Goal: Check status: Check status

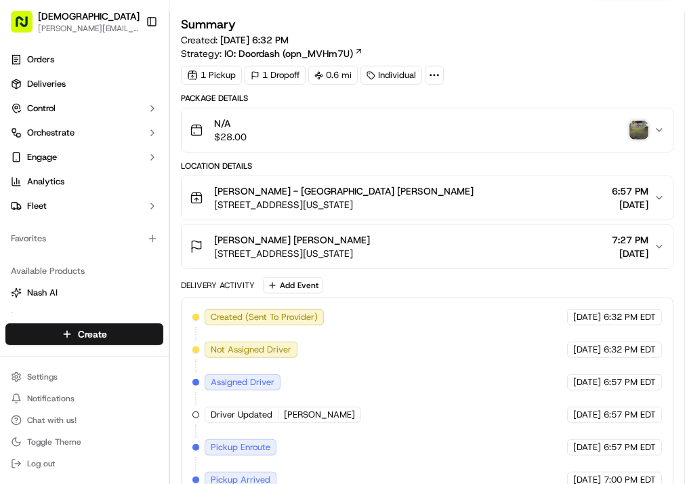
scroll to position [433, 0]
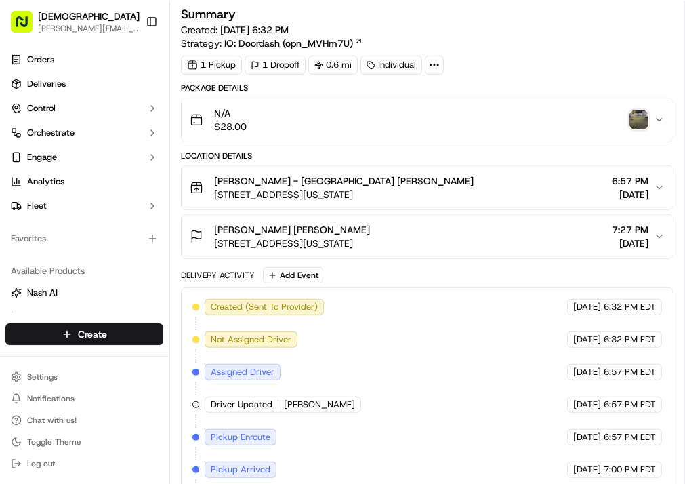
click at [634, 117] on img "button" at bounding box center [638, 119] width 19 height 19
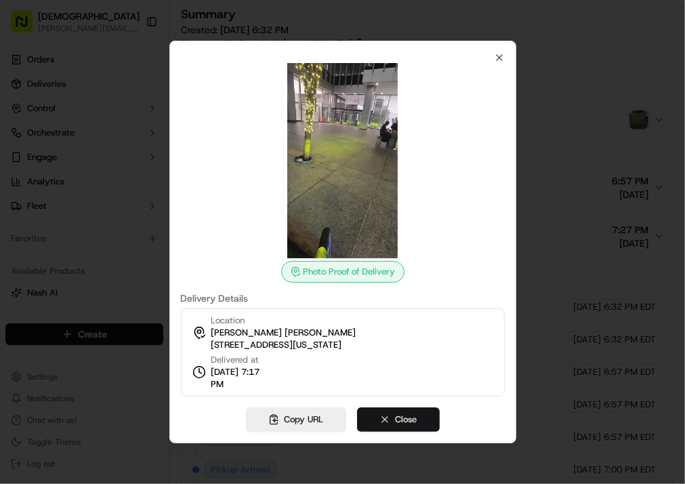
click at [406, 417] on button "Close" at bounding box center [398, 419] width 83 height 24
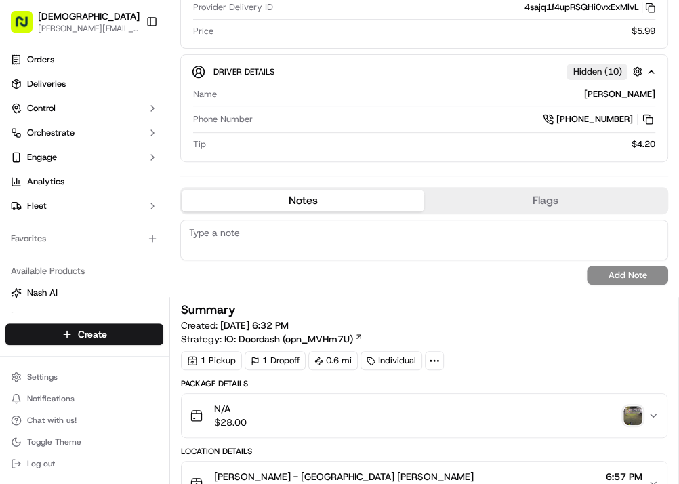
scroll to position [163, 0]
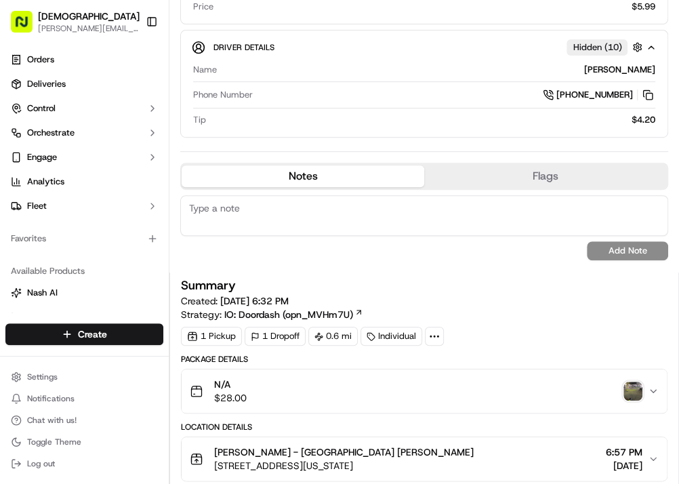
click at [623, 381] on img "button" at bounding box center [632, 390] width 19 height 19
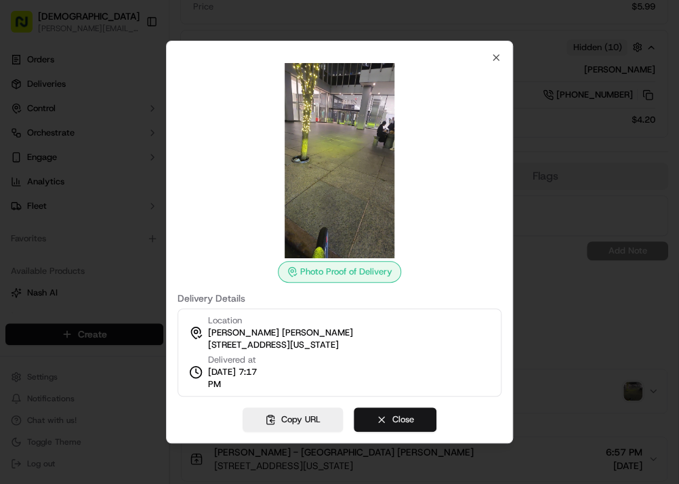
click at [420, 410] on button "Close" at bounding box center [395, 419] width 83 height 24
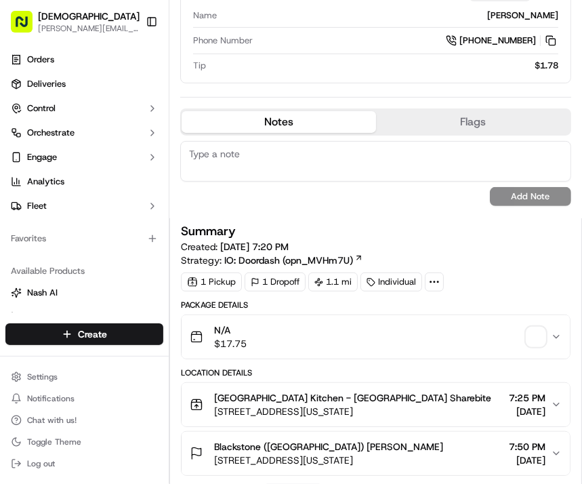
scroll to position [379, 0]
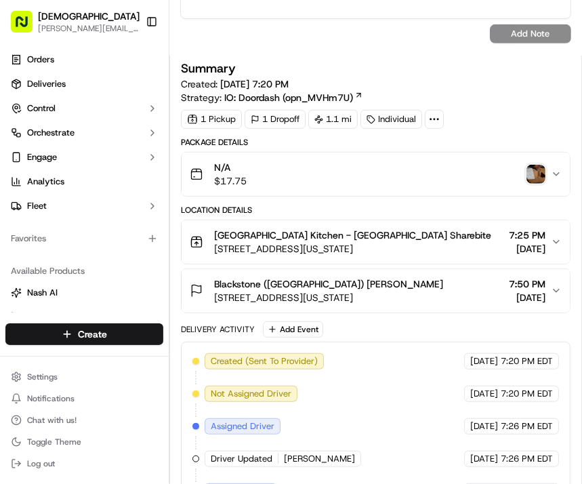
click at [530, 176] on img "button" at bounding box center [535, 174] width 19 height 19
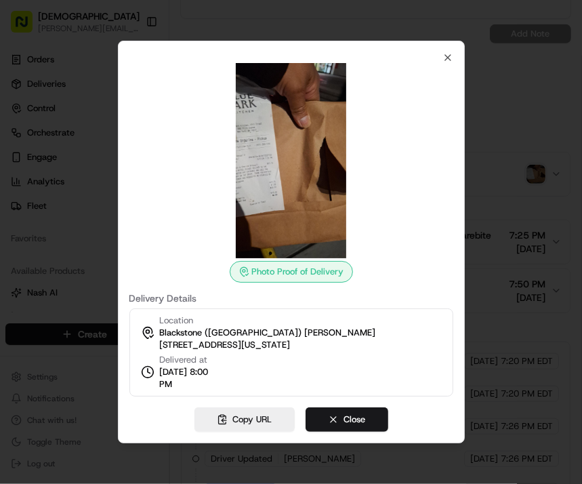
scroll to position [0, 0]
click at [366, 415] on button "Close" at bounding box center [346, 419] width 83 height 24
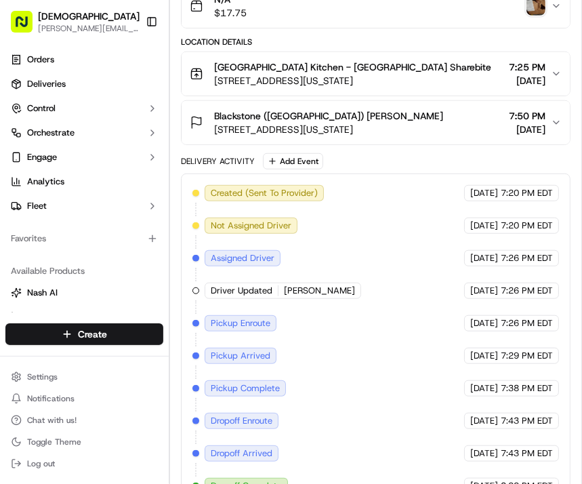
scroll to position [379, 0]
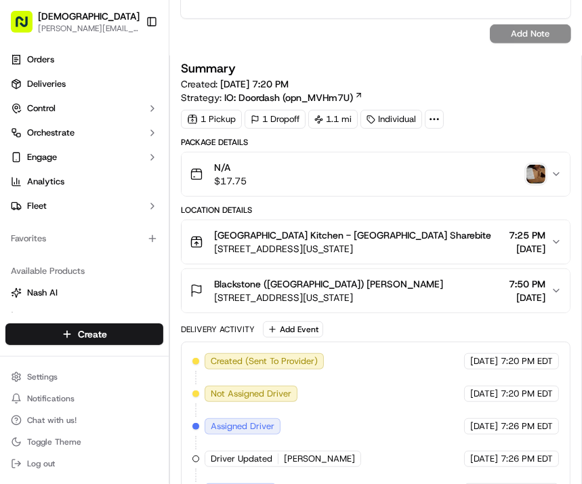
click at [534, 171] on img "button" at bounding box center [535, 174] width 19 height 19
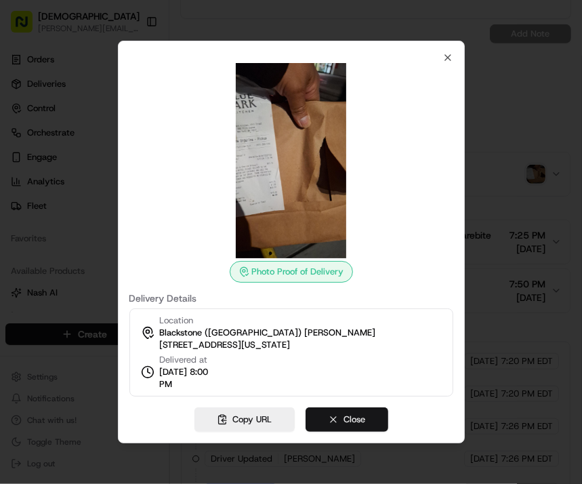
click at [348, 425] on button "Close" at bounding box center [346, 419] width 83 height 24
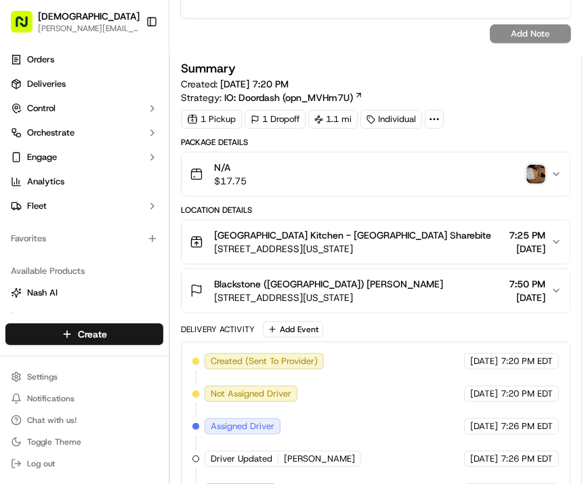
click at [533, 175] on img "button" at bounding box center [535, 174] width 19 height 19
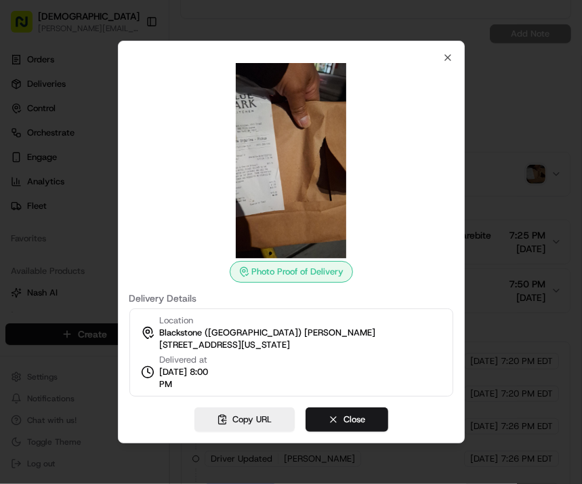
drag, startPoint x: 341, startPoint y: 427, endPoint x: 274, endPoint y: 201, distance: 235.3
click at [342, 427] on button "Close" at bounding box center [346, 419] width 83 height 24
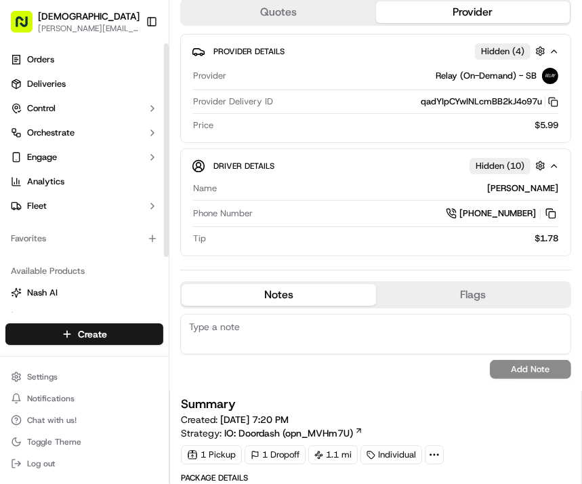
scroll to position [0, 0]
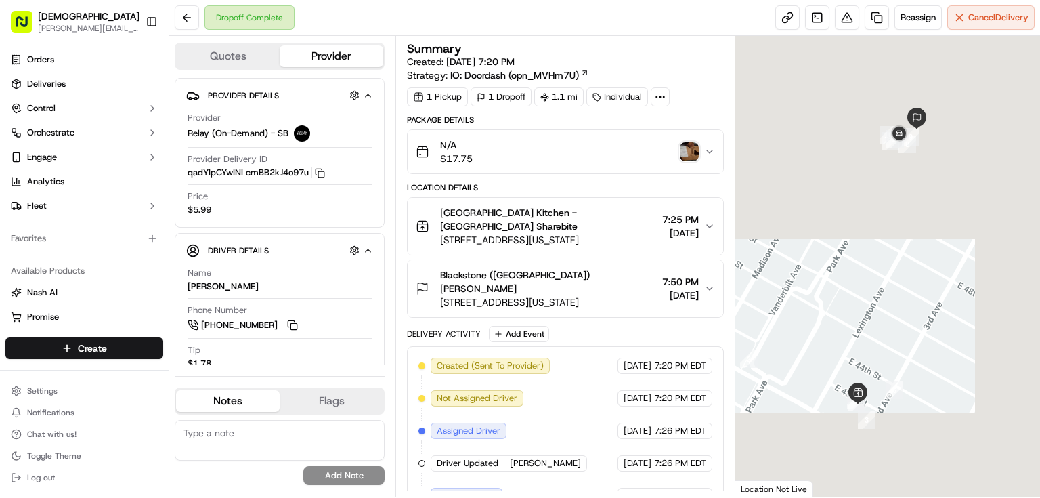
click at [687, 148] on img "button" at bounding box center [689, 151] width 19 height 19
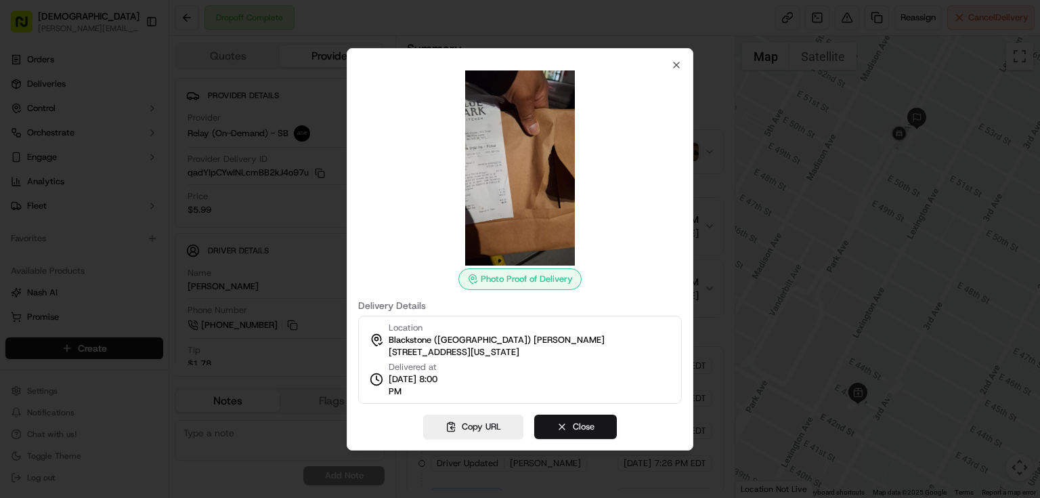
click at [582, 418] on button "Close" at bounding box center [575, 427] width 83 height 24
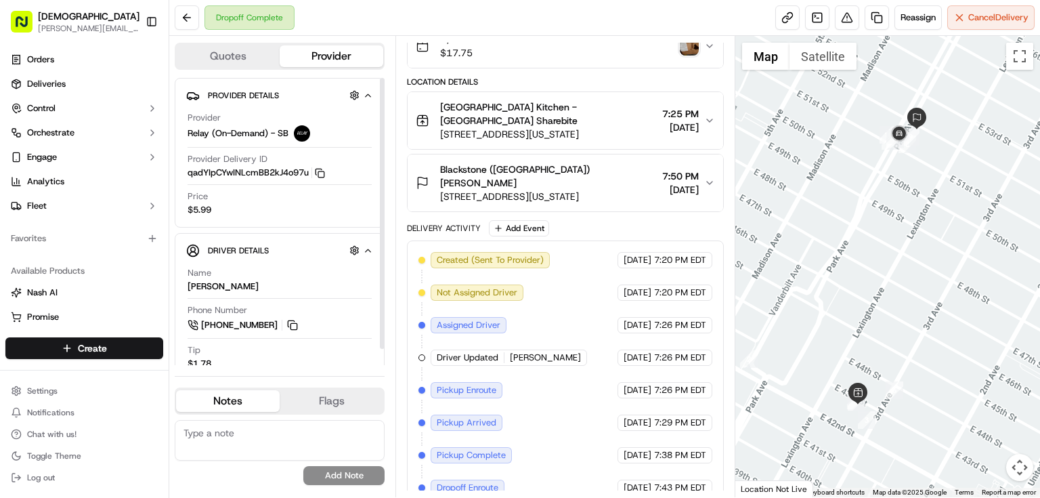
scroll to position [169, 0]
